Goal: Task Accomplishment & Management: Use online tool/utility

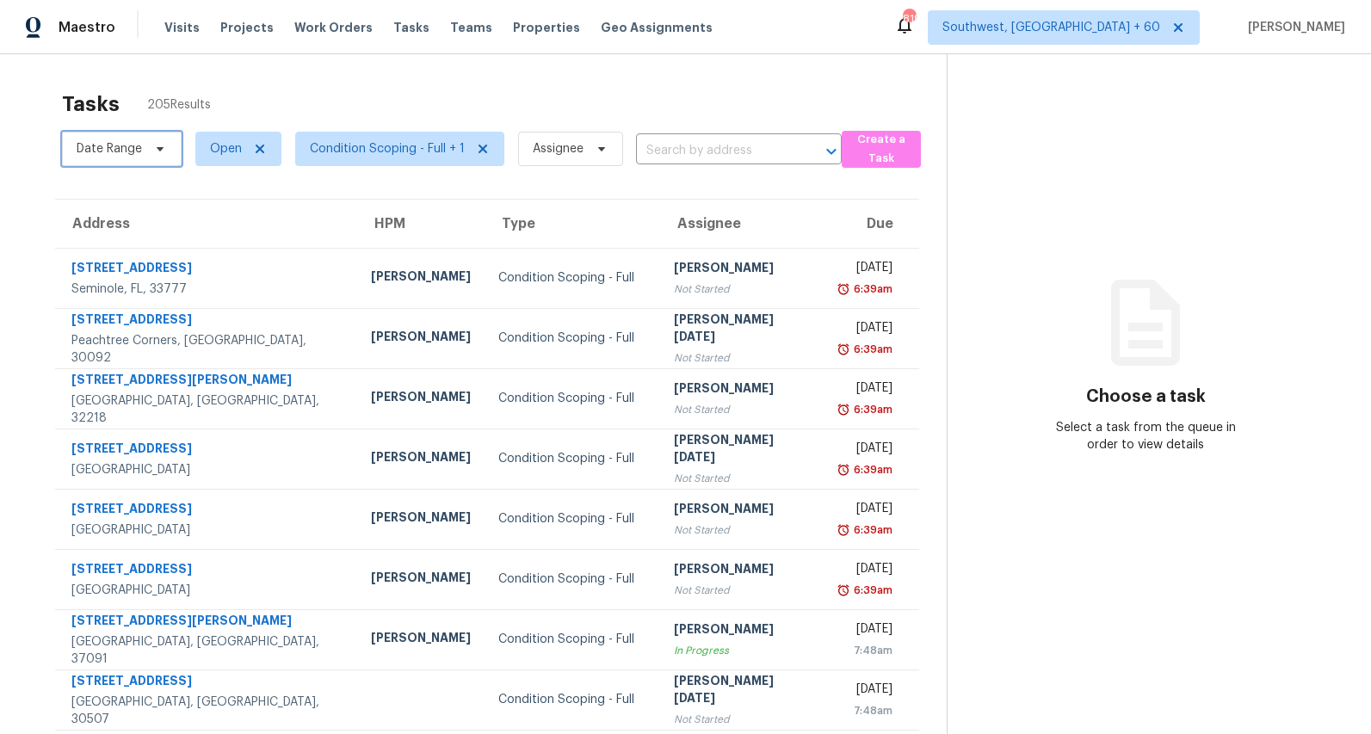
click at [127, 148] on span "Date Range" at bounding box center [109, 148] width 65 height 17
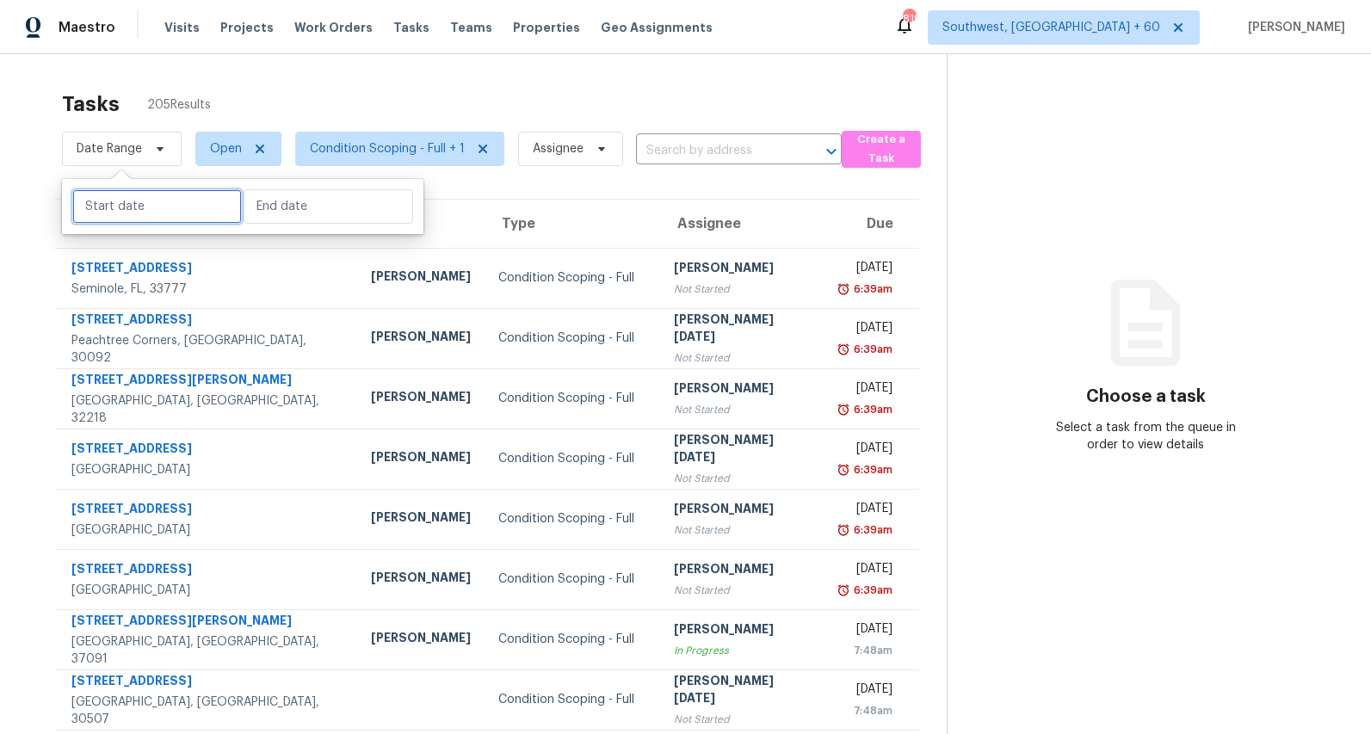
click at [143, 202] on input "text" at bounding box center [157, 206] width 170 height 34
select select "8"
select select "2025"
select select "9"
select select "2025"
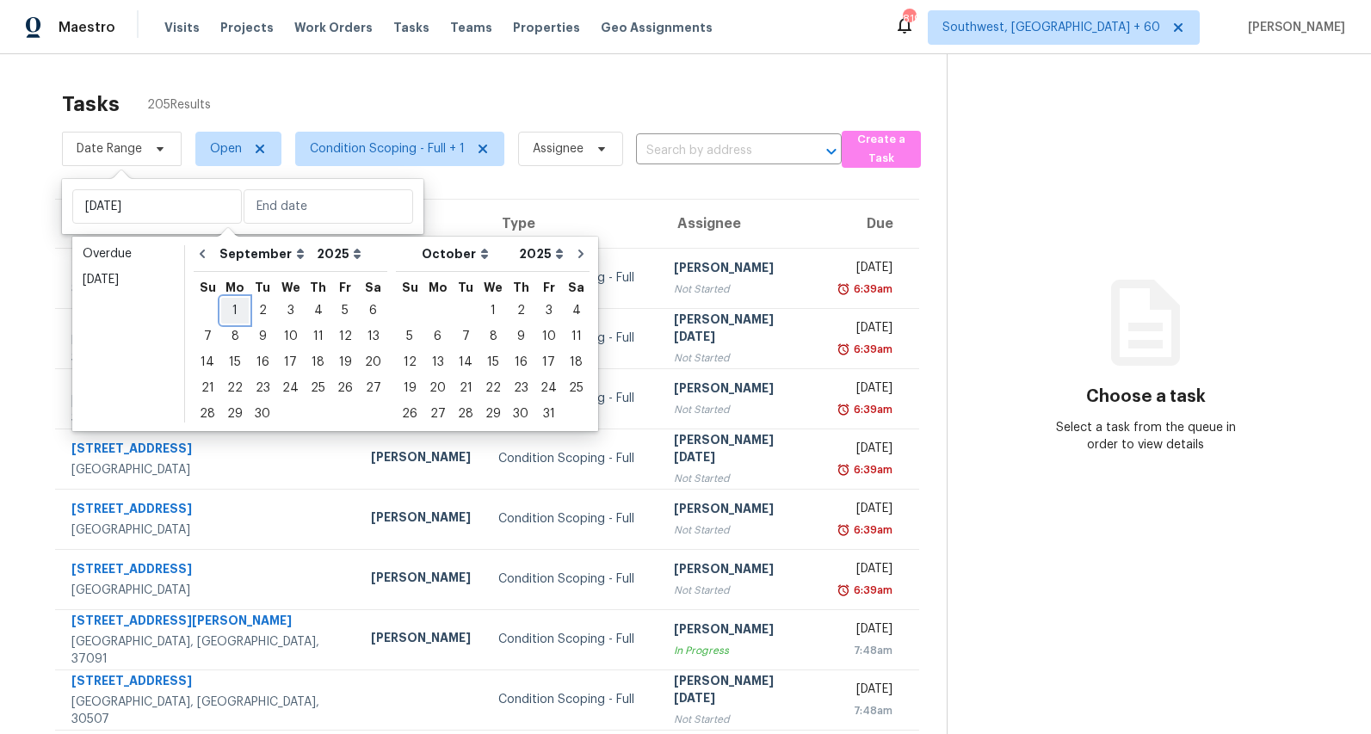
click at [234, 311] on div "1" at bounding box center [235, 311] width 28 height 24
type input "Mon, Sep 01"
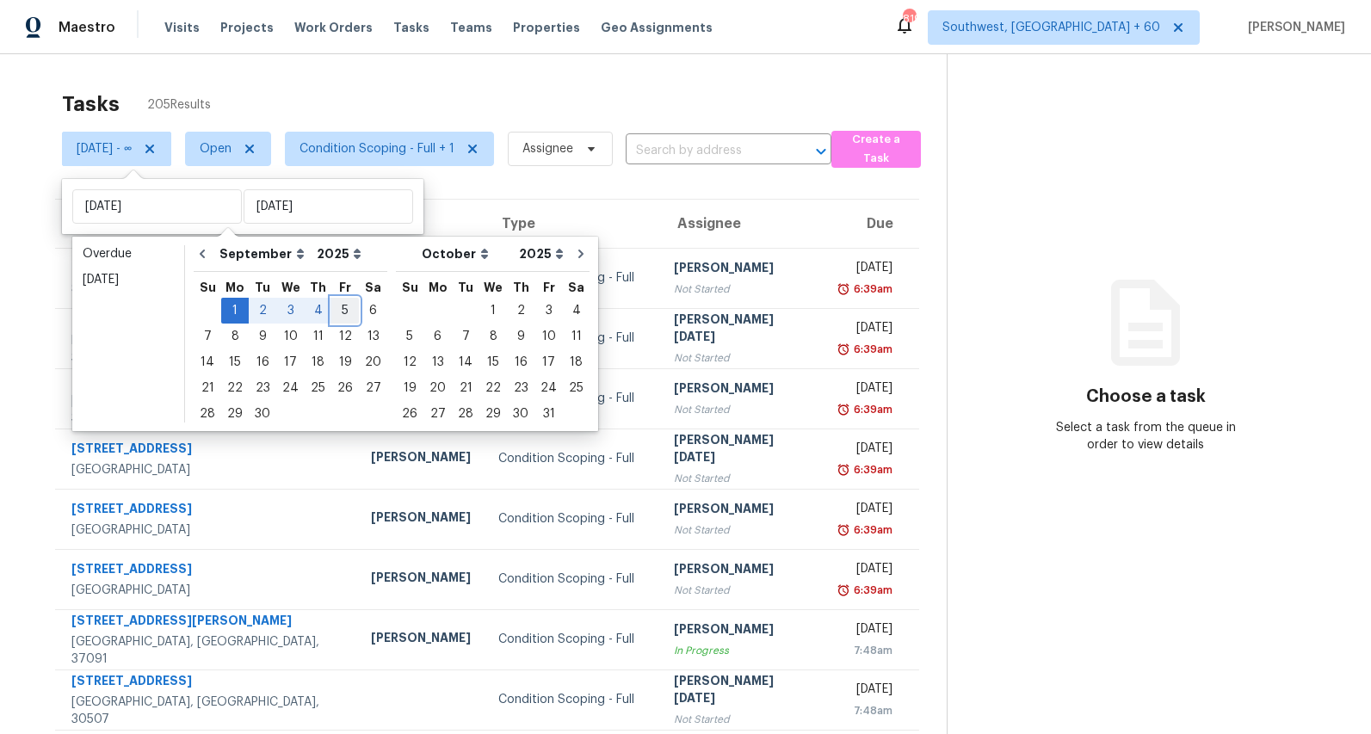
click at [332, 310] on div "5" at bounding box center [345, 311] width 28 height 24
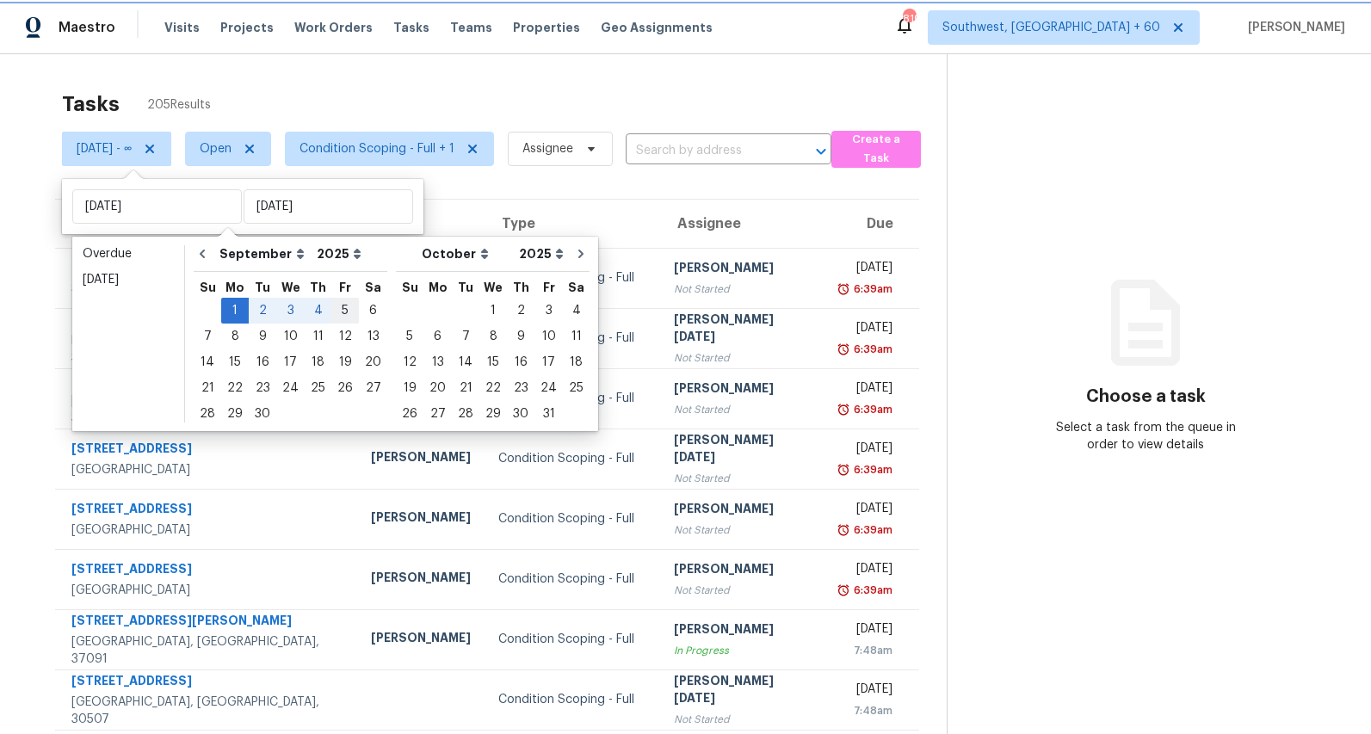
type input "Fri, Sep 05"
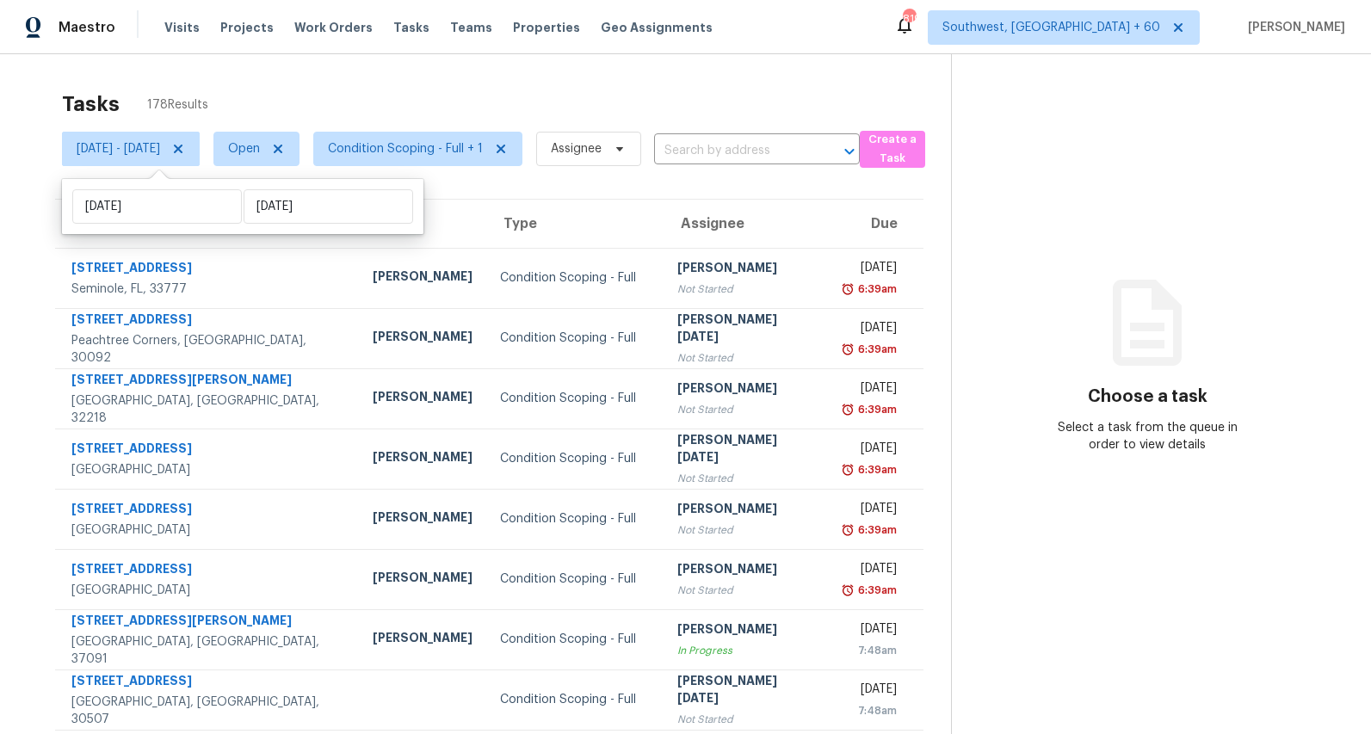
click at [214, 84] on div "Tasks 178 Results" at bounding box center [506, 104] width 889 height 45
click at [160, 149] on span "Mon, Sep 01 - Fri, Sep 05" at bounding box center [118, 148] width 83 height 17
click at [192, 213] on input "Mon, Sep 01" at bounding box center [157, 206] width 170 height 34
select select "8"
select select "2025"
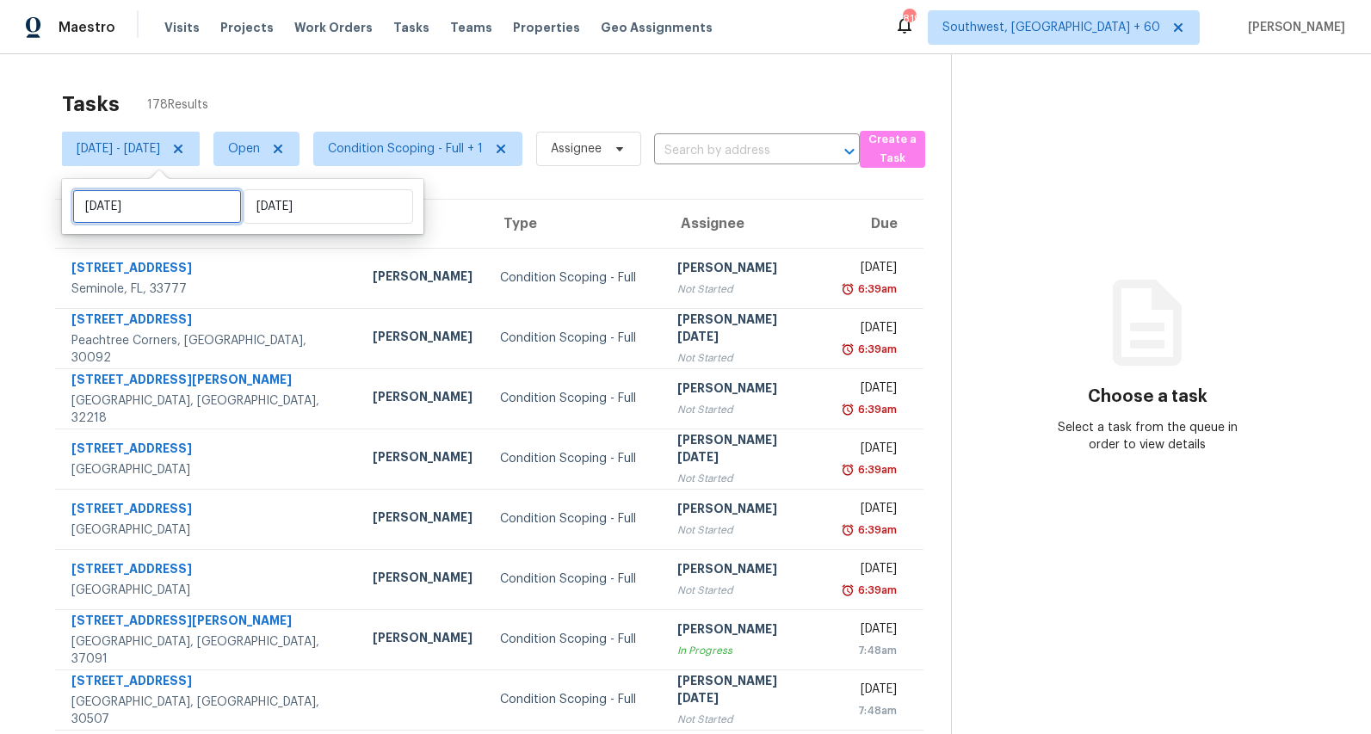
select select "9"
select select "2025"
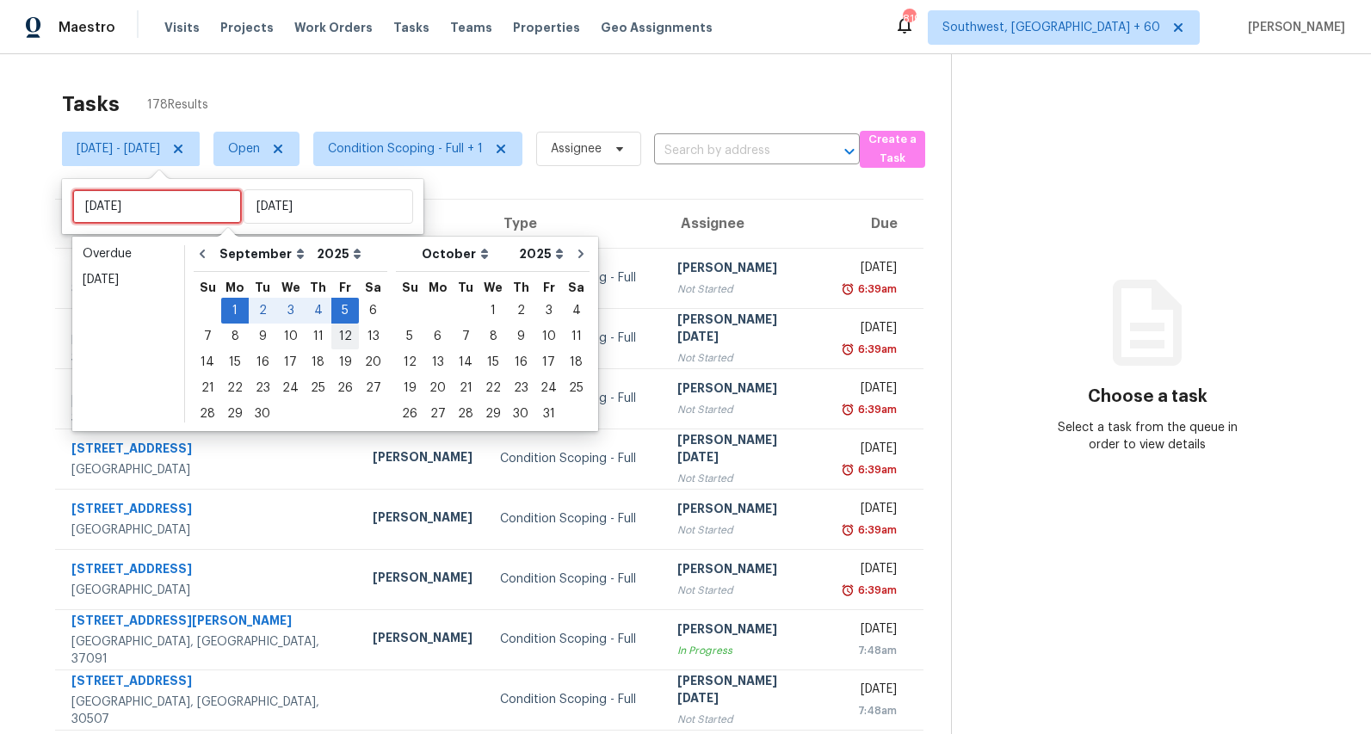
type input "Fri, Sep 12"
click at [228, 339] on div "8" at bounding box center [235, 337] width 28 height 24
type input "Mon, Sep 08"
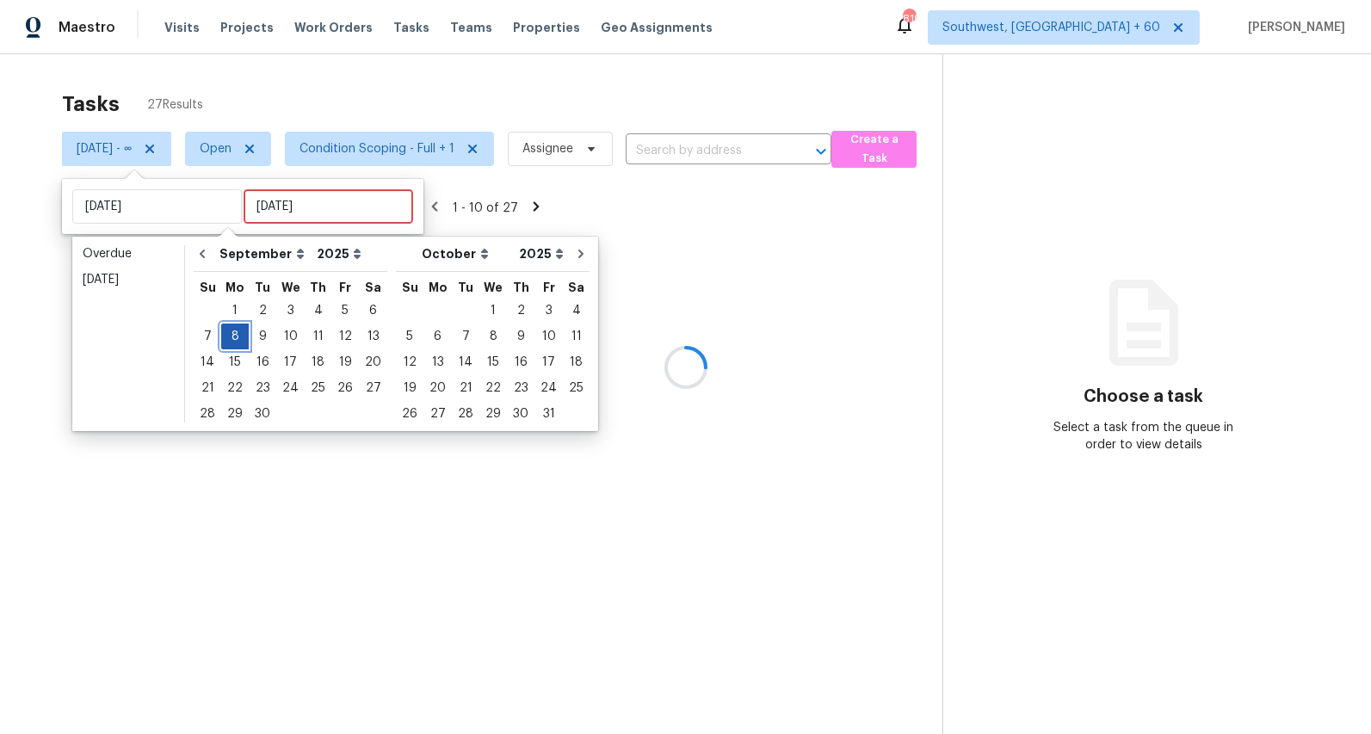
click at [232, 341] on div "8" at bounding box center [235, 337] width 28 height 24
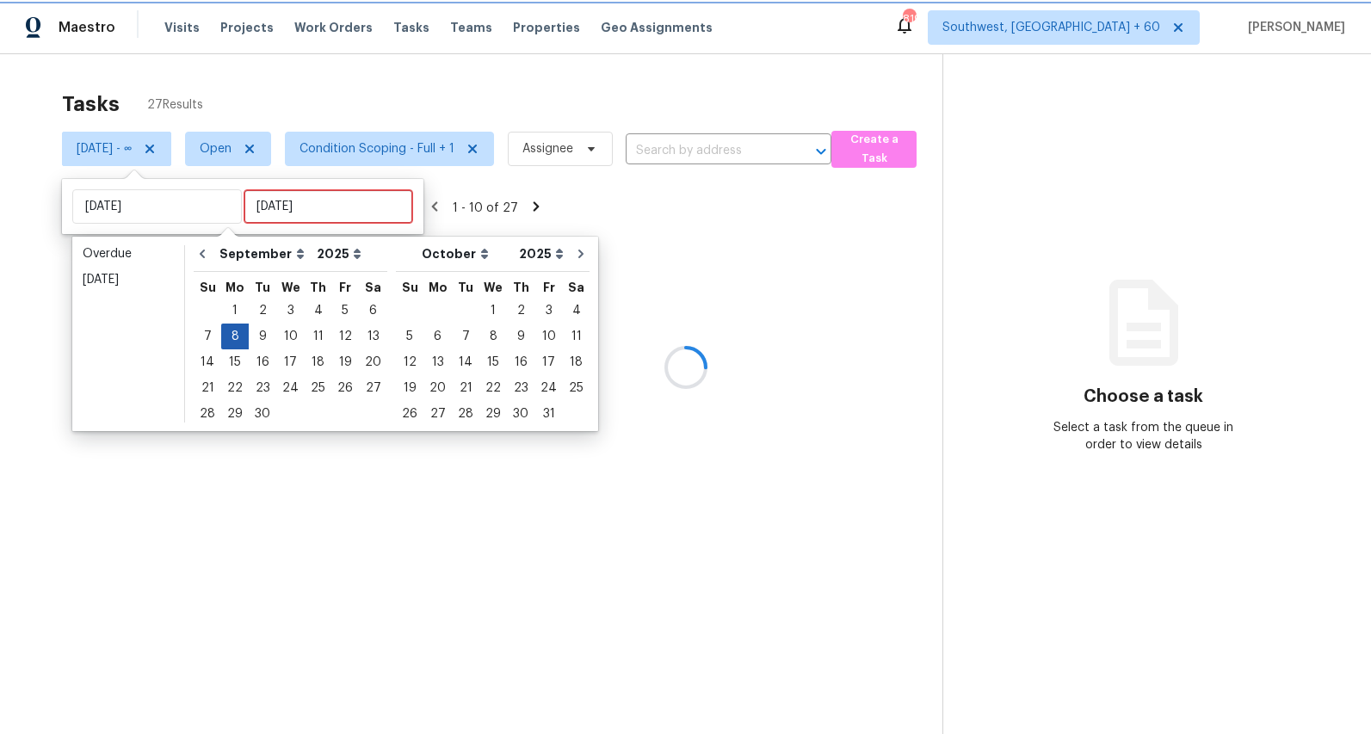
type input "Mon, Sep 08"
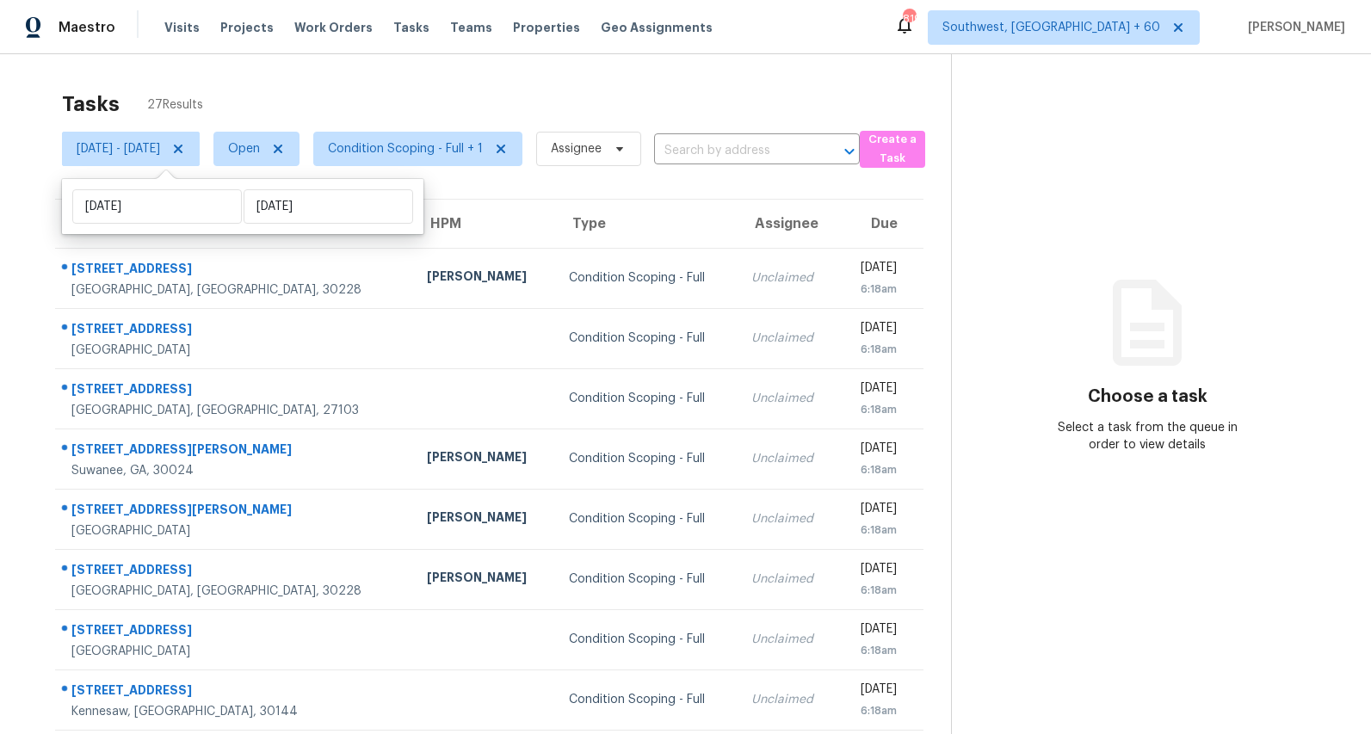
click at [283, 80] on div "Tasks 27 Results Mon, Sep 08 - Mon, Sep 08 Open Condition Scoping - Full + 1 As…" at bounding box center [685, 475] width 1371 height 843
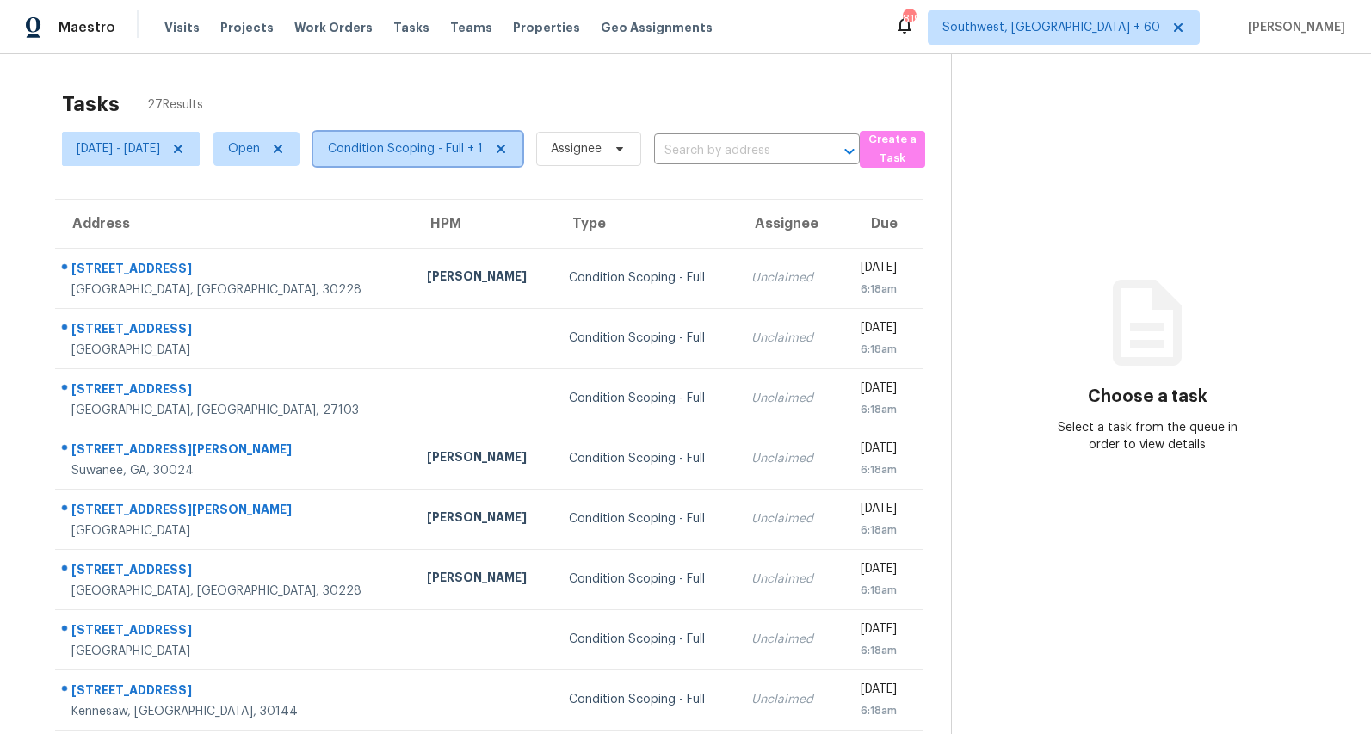
click at [436, 161] on span "Condition Scoping - Full + 1" at bounding box center [417, 149] width 209 height 34
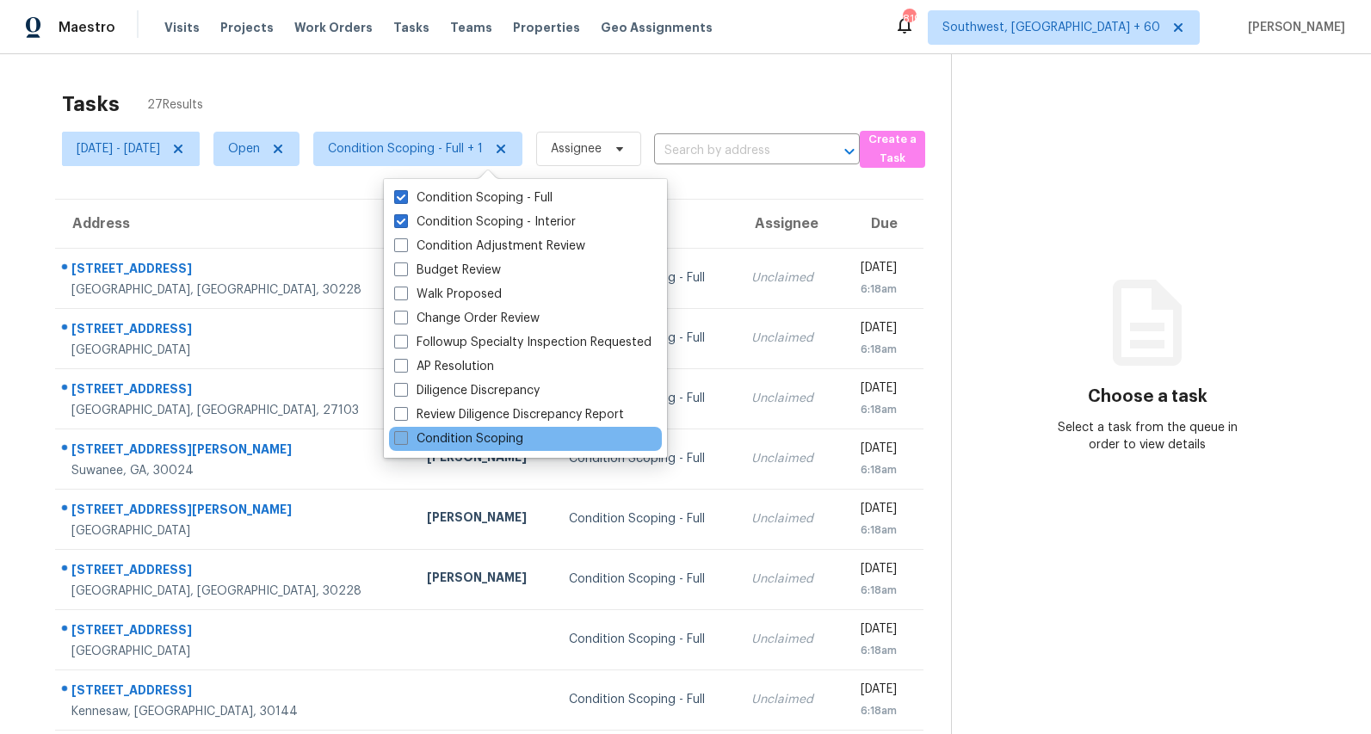
click at [483, 443] on label "Condition Scoping" at bounding box center [458, 438] width 129 height 17
click at [405, 442] on input "Condition Scoping" at bounding box center [399, 435] width 11 height 11
checkbox input "true"
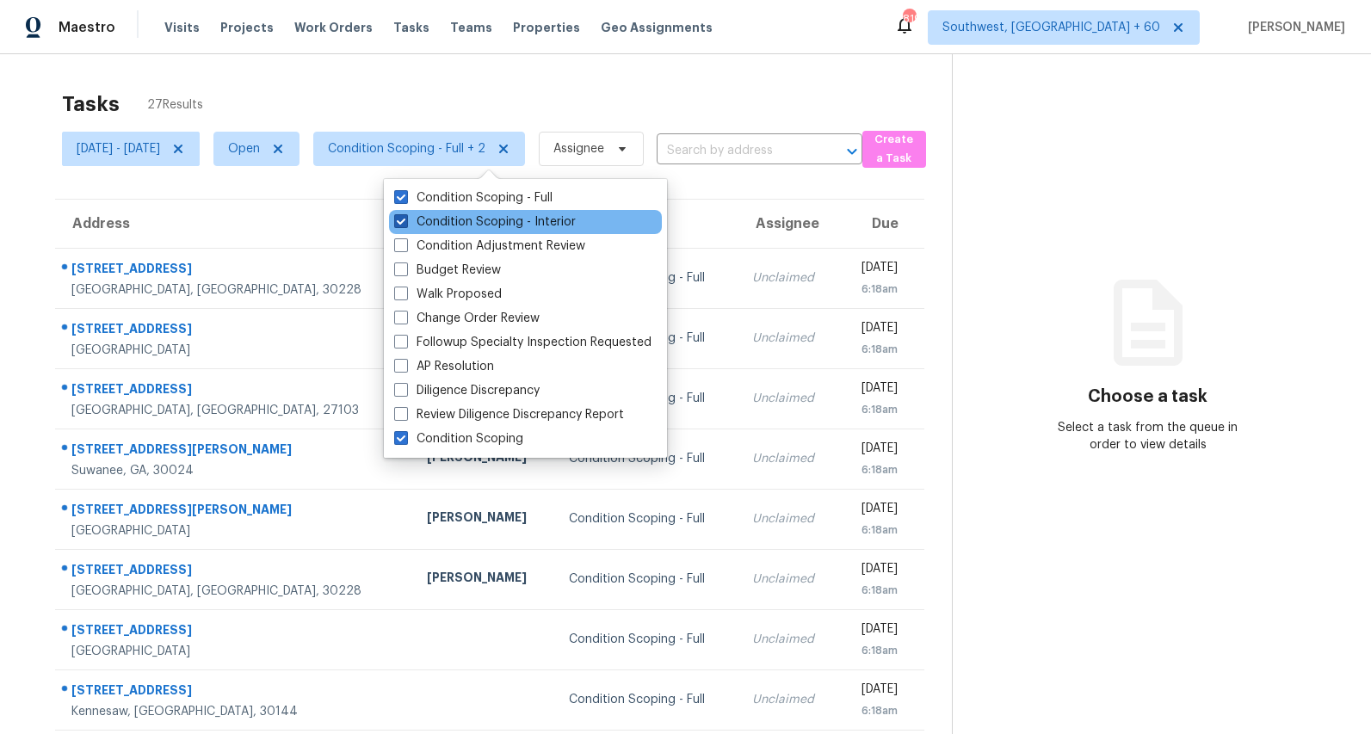
click at [455, 220] on label "Condition Scoping - Interior" at bounding box center [485, 221] width 182 height 17
click at [405, 220] on input "Condition Scoping - Interior" at bounding box center [399, 218] width 11 height 11
checkbox input "false"
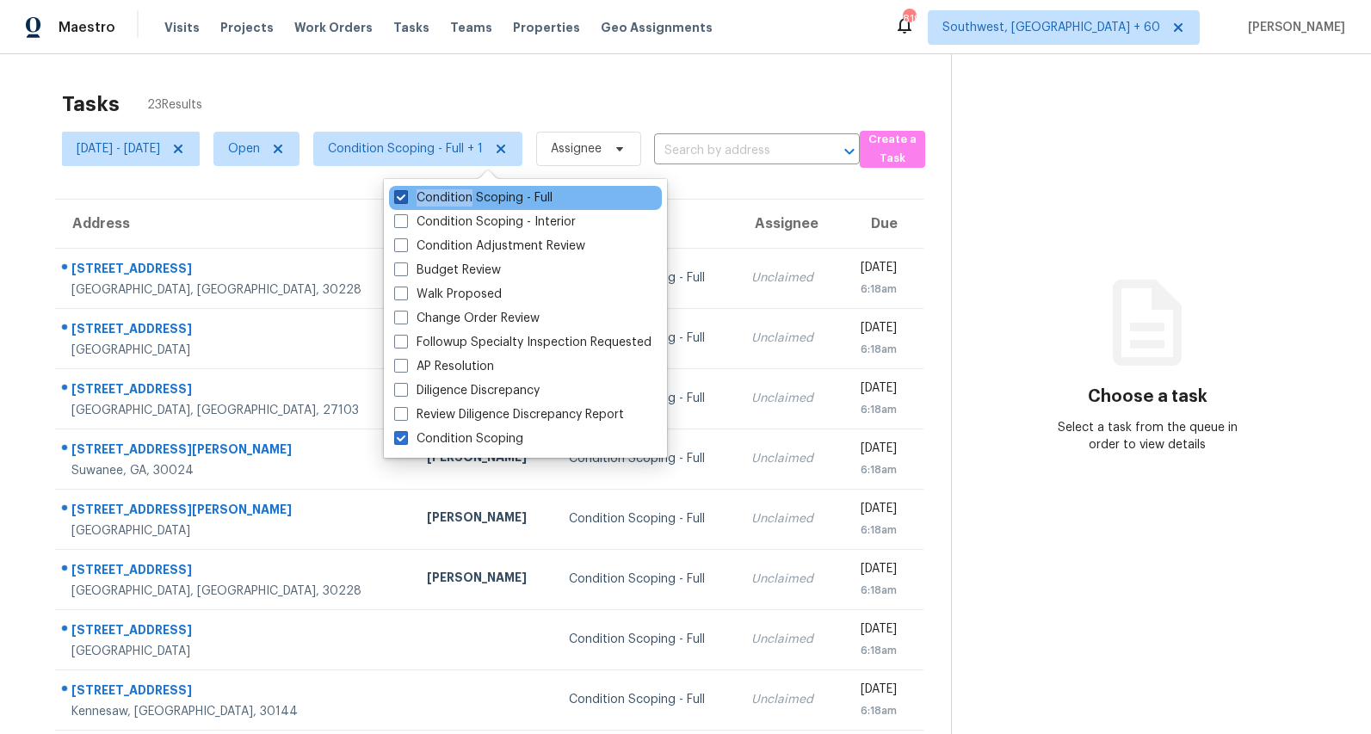
click at [428, 199] on label "Condition Scoping - Full" at bounding box center [473, 197] width 158 height 17
click at [405, 199] on input "Condition Scoping - Full" at bounding box center [399, 194] width 11 height 11
checkbox input "false"
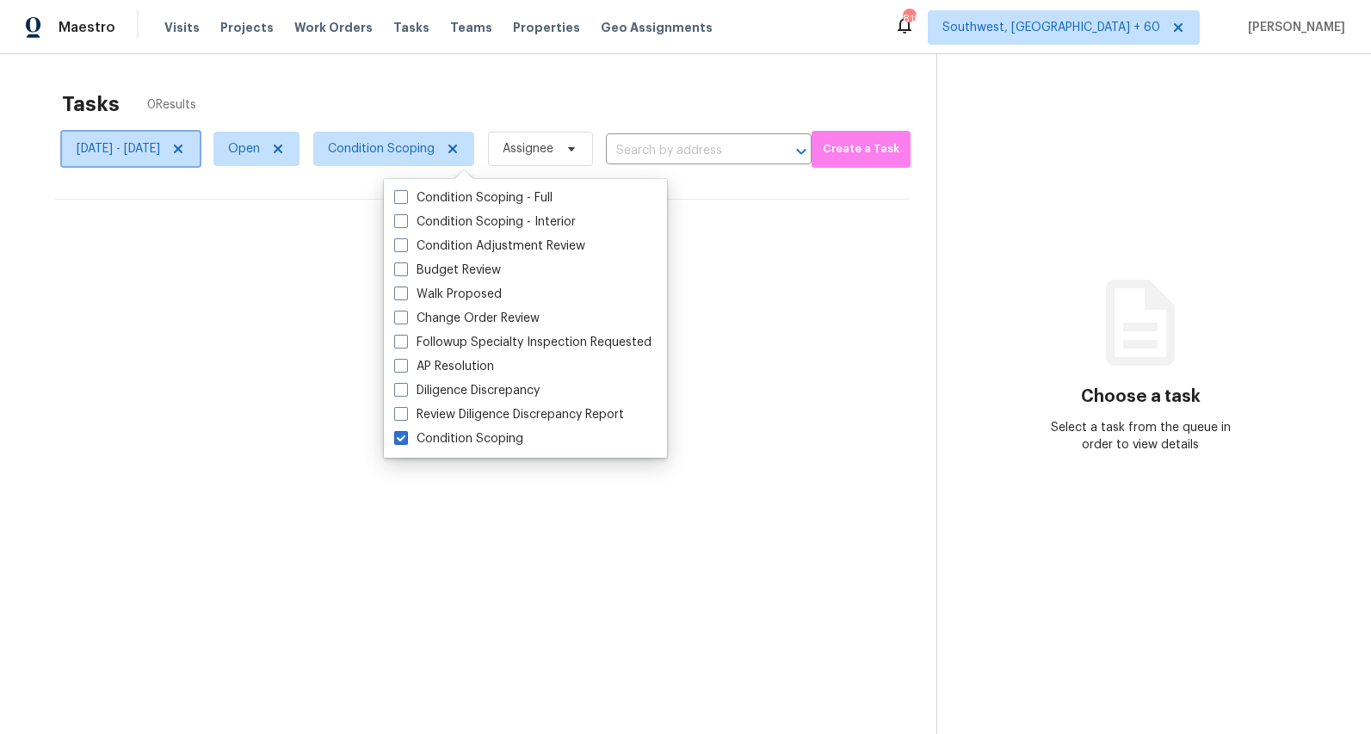
click at [185, 152] on icon at bounding box center [178, 149] width 14 height 14
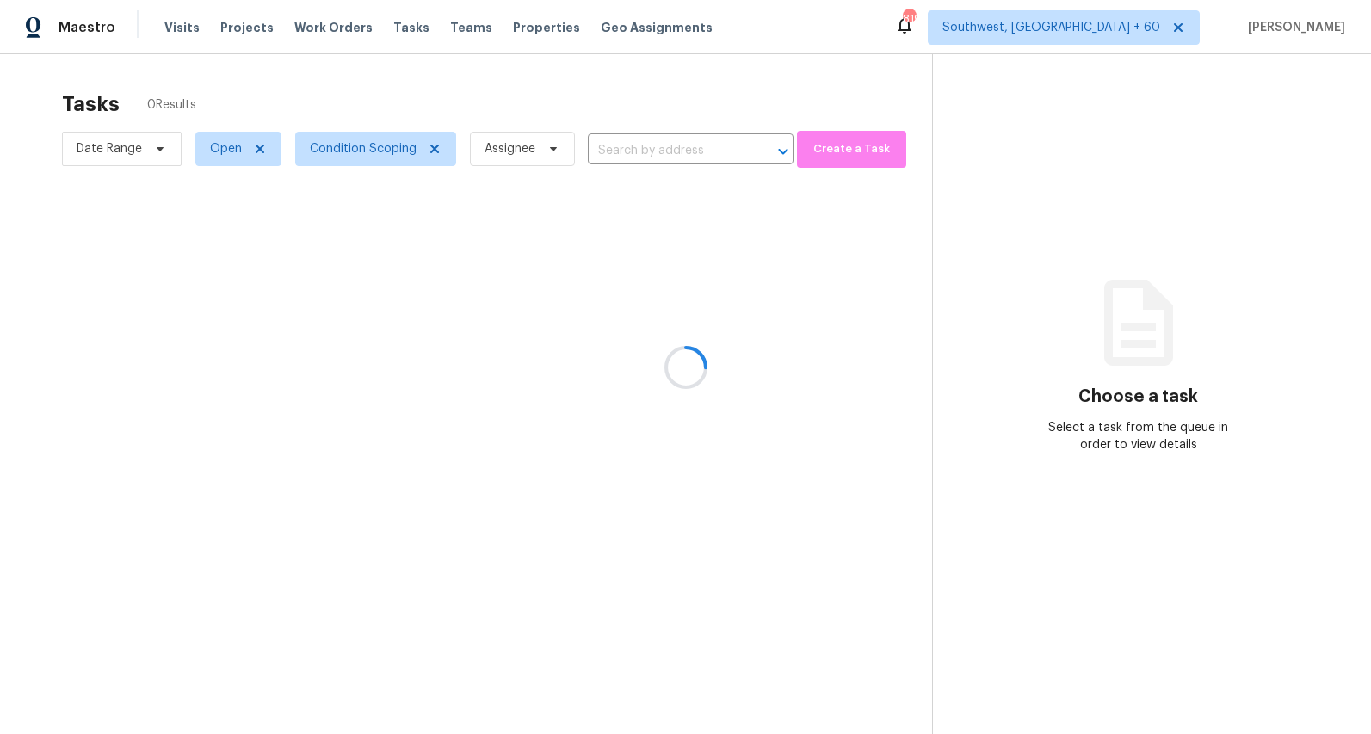
click at [187, 81] on div at bounding box center [685, 367] width 1371 height 734
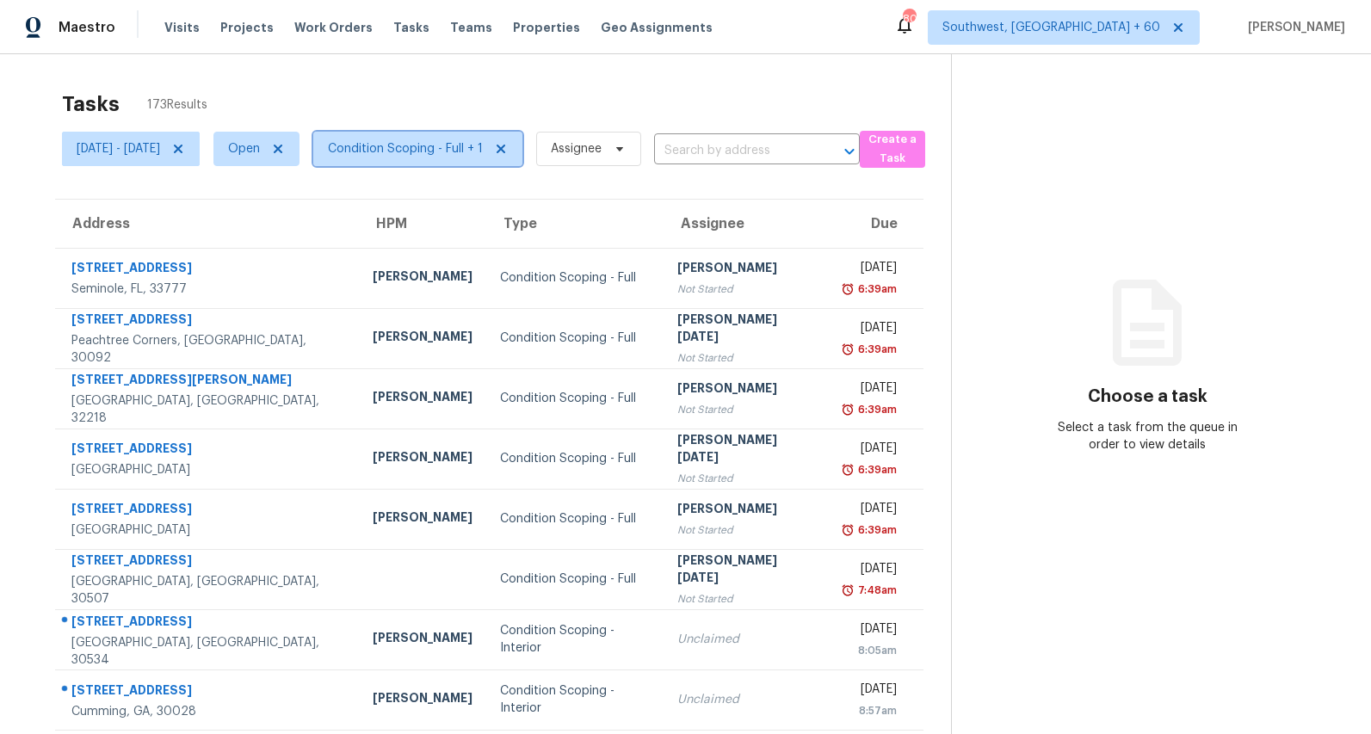
click at [415, 145] on span "Condition Scoping - Full + 1" at bounding box center [405, 148] width 155 height 17
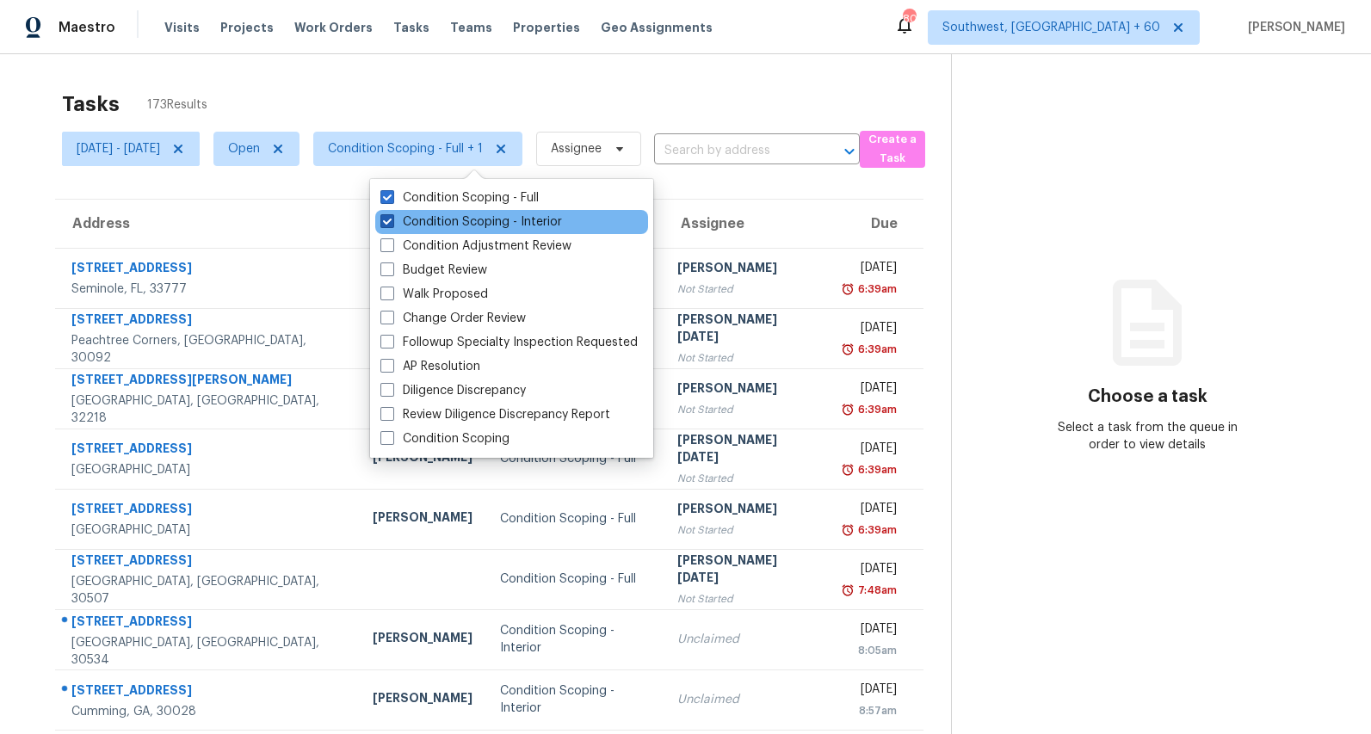
click at [415, 219] on label "Condition Scoping - Interior" at bounding box center [471, 221] width 182 height 17
click at [392, 219] on input "Condition Scoping - Interior" at bounding box center [385, 218] width 11 height 11
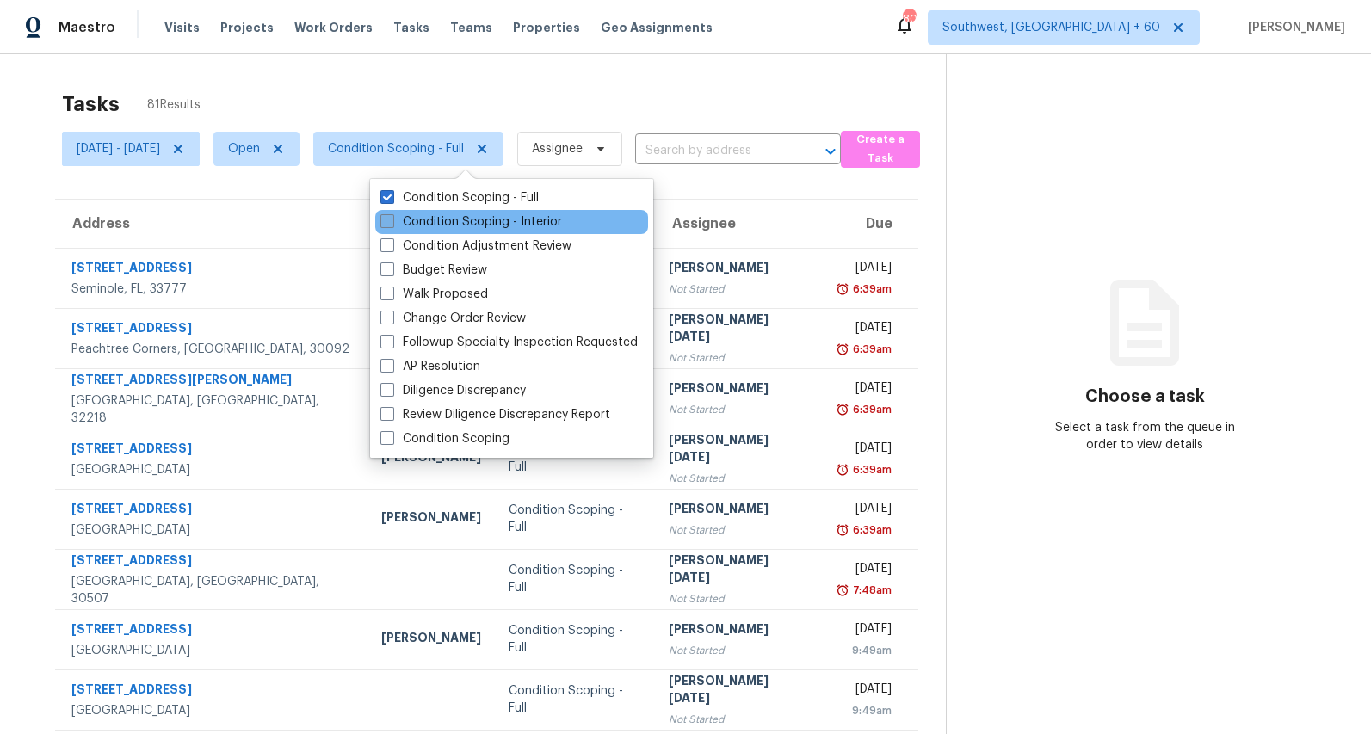
click at [456, 223] on label "Condition Scoping - Interior" at bounding box center [471, 221] width 182 height 17
click at [392, 223] on input "Condition Scoping - Interior" at bounding box center [385, 218] width 11 height 11
checkbox input "true"
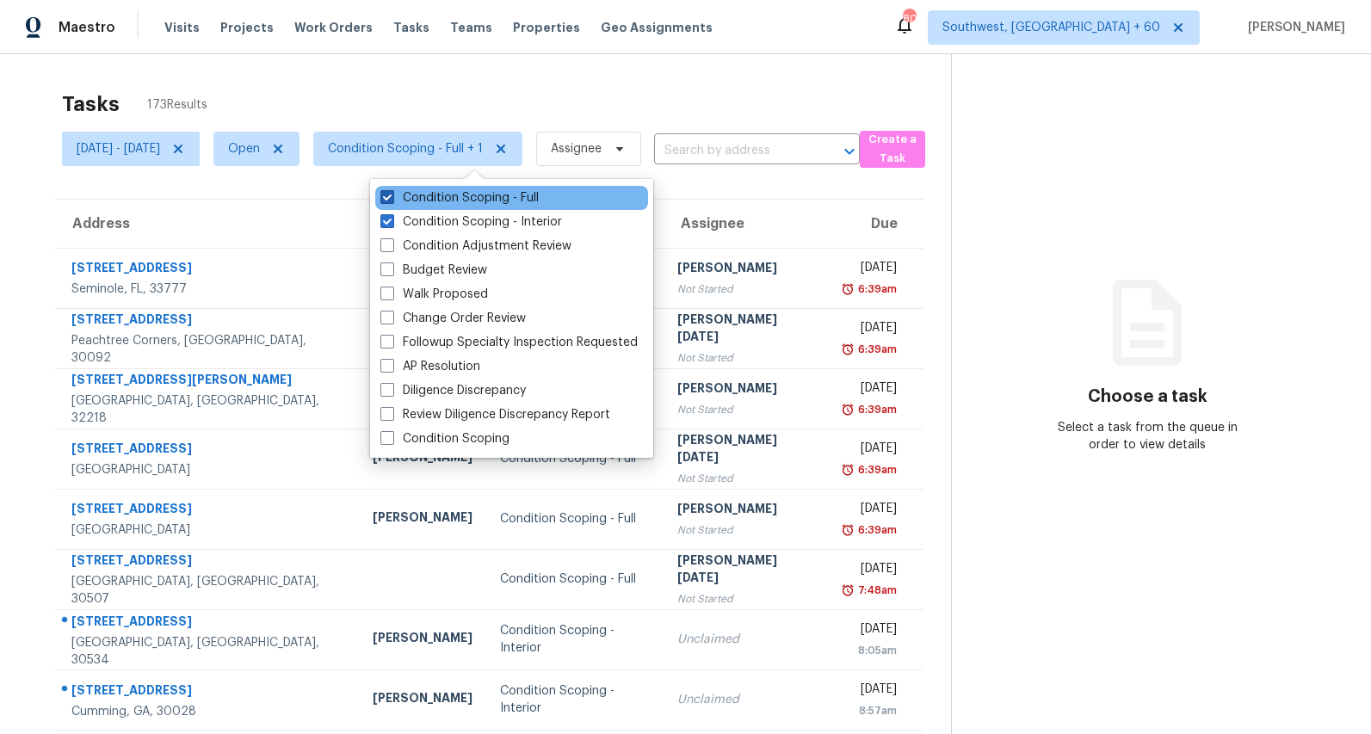
click at [443, 201] on label "Condition Scoping - Full" at bounding box center [459, 197] width 158 height 17
click at [392, 201] on input "Condition Scoping - Full" at bounding box center [385, 194] width 11 height 11
checkbox input "false"
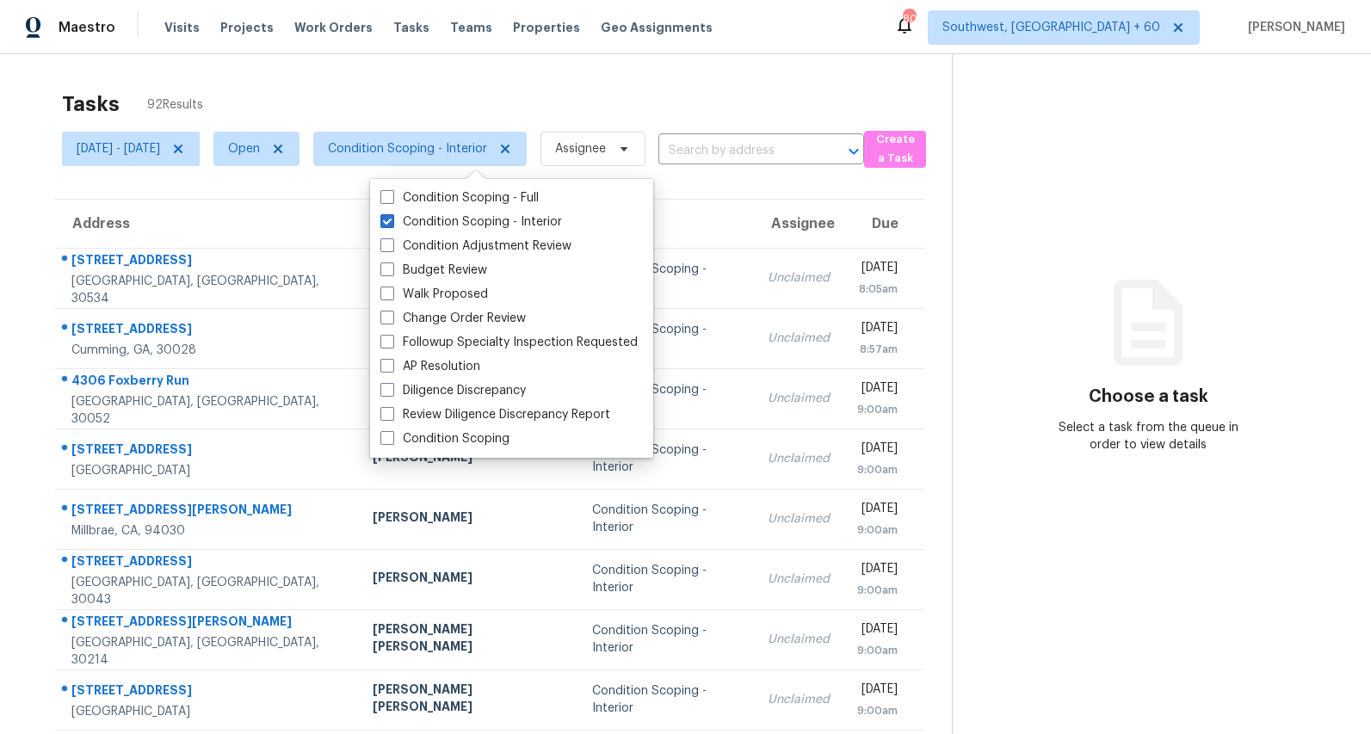
click at [401, 98] on div "Tasks 92 Results" at bounding box center [507, 104] width 890 height 45
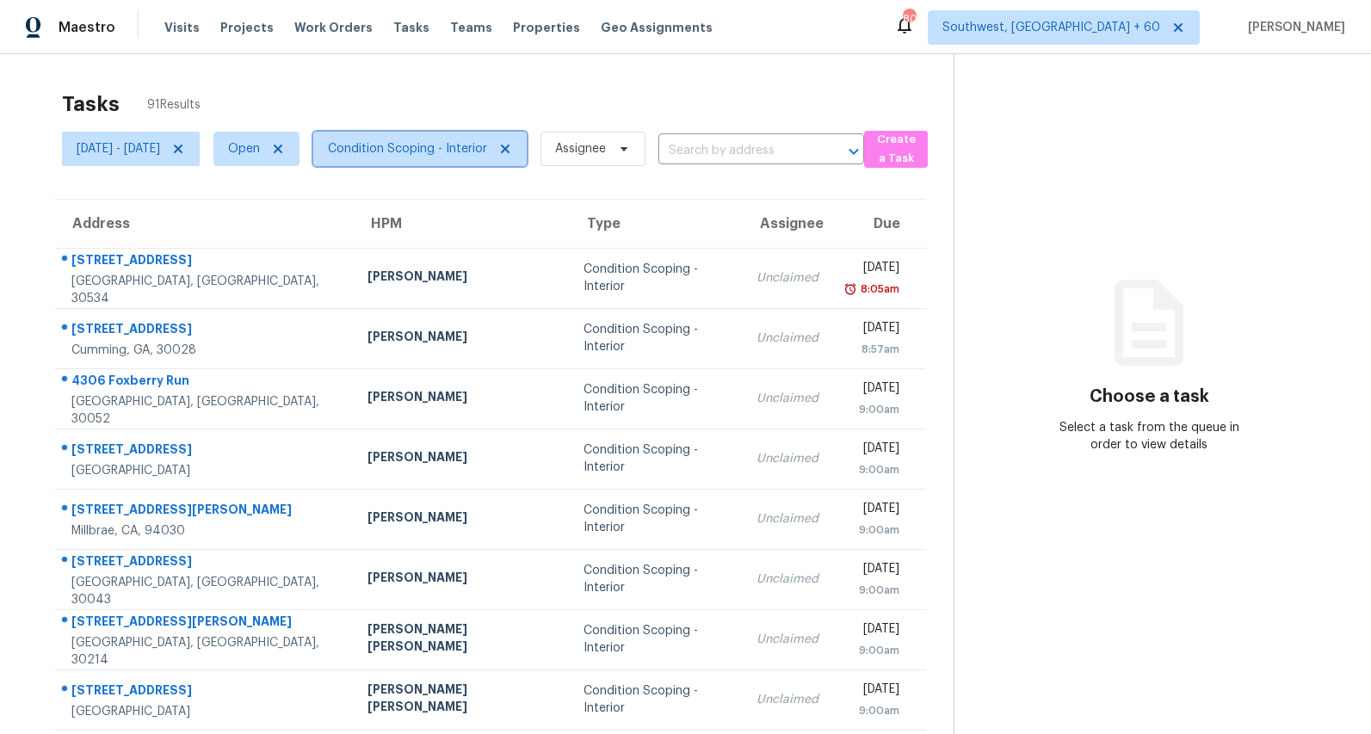
click at [487, 155] on span "Condition Scoping - Interior" at bounding box center [407, 148] width 159 height 17
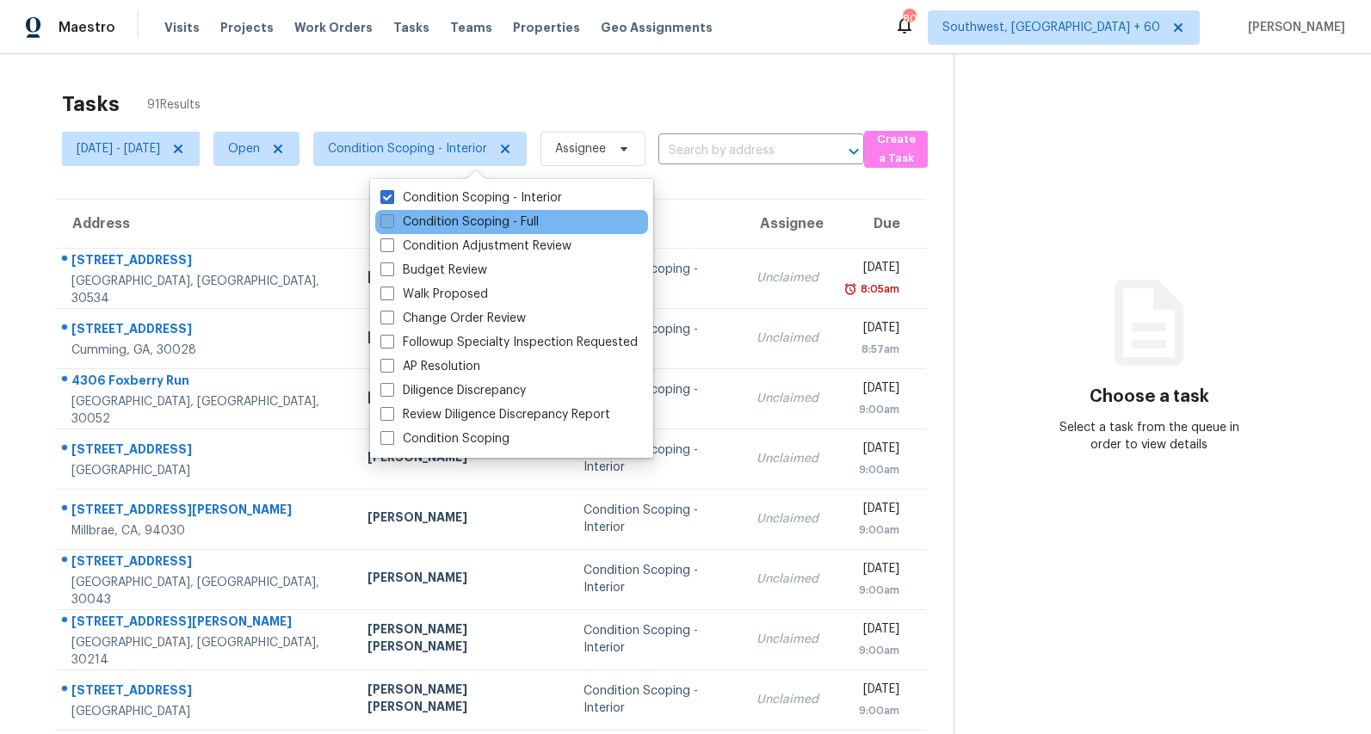
click at [475, 221] on label "Condition Scoping - Full" at bounding box center [459, 221] width 158 height 17
click at [392, 221] on input "Condition Scoping - Full" at bounding box center [385, 218] width 11 height 11
checkbox input "true"
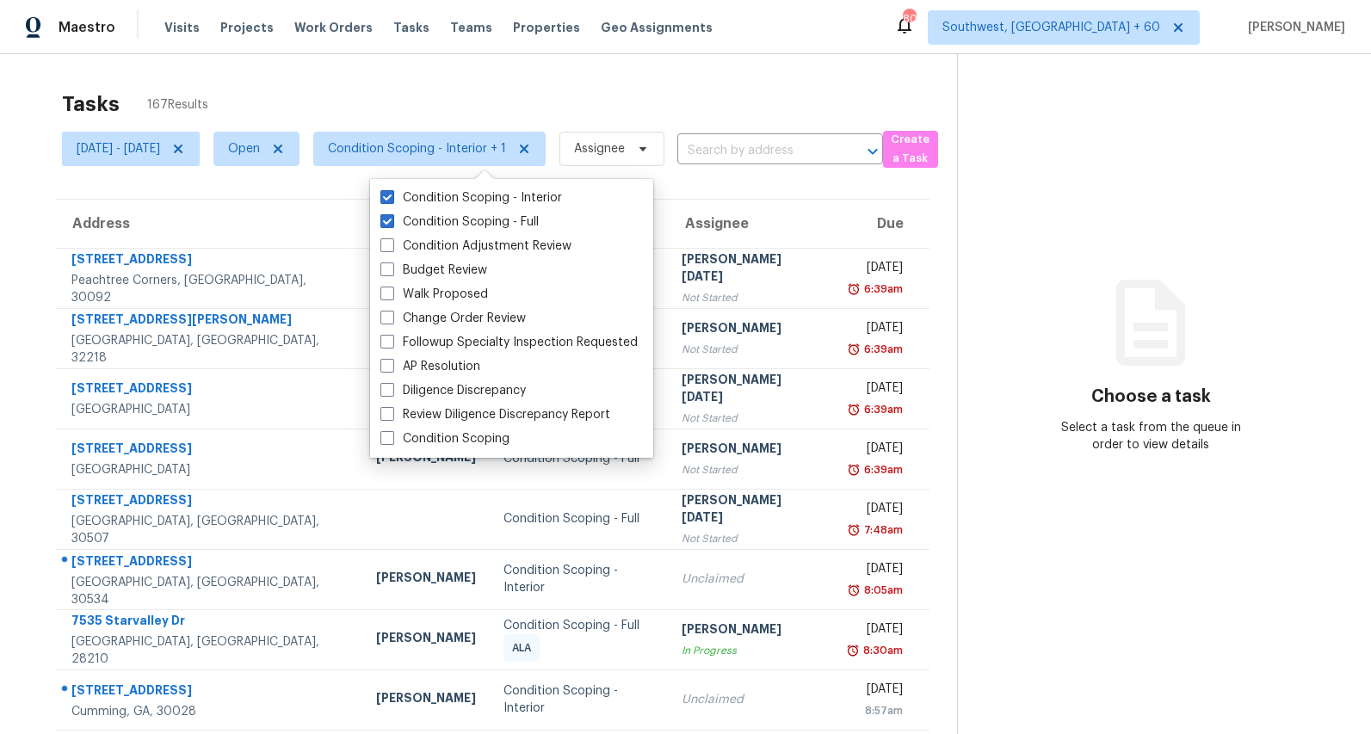
click at [358, 109] on div "Tasks 167 Results" at bounding box center [509, 104] width 895 height 45
